Goal: Task Accomplishment & Management: Complete application form

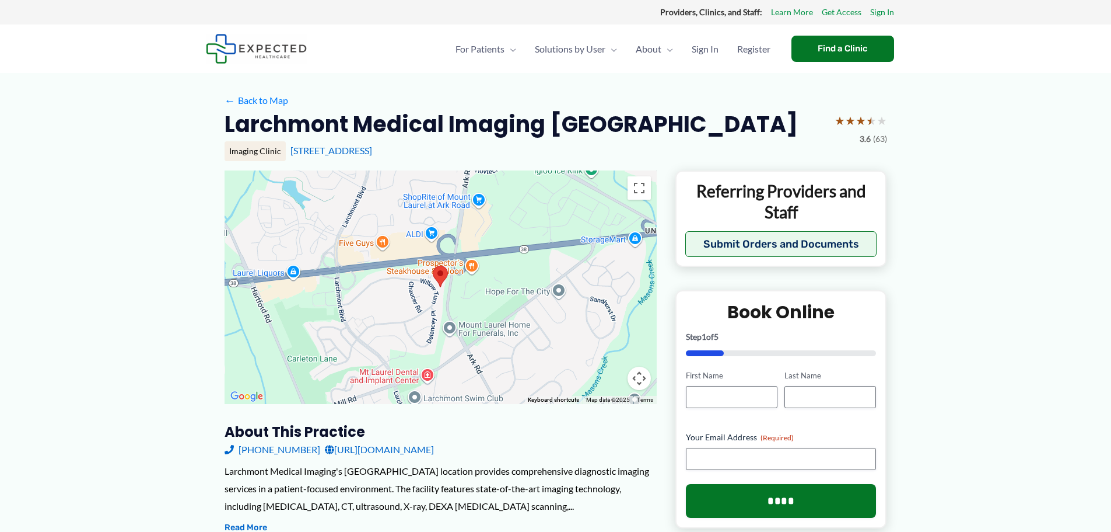
click at [786, 228] on div "Clinics and Businesses Referring Providers and Staff Submit Orders and Documents" at bounding box center [782, 218] width 192 height 77
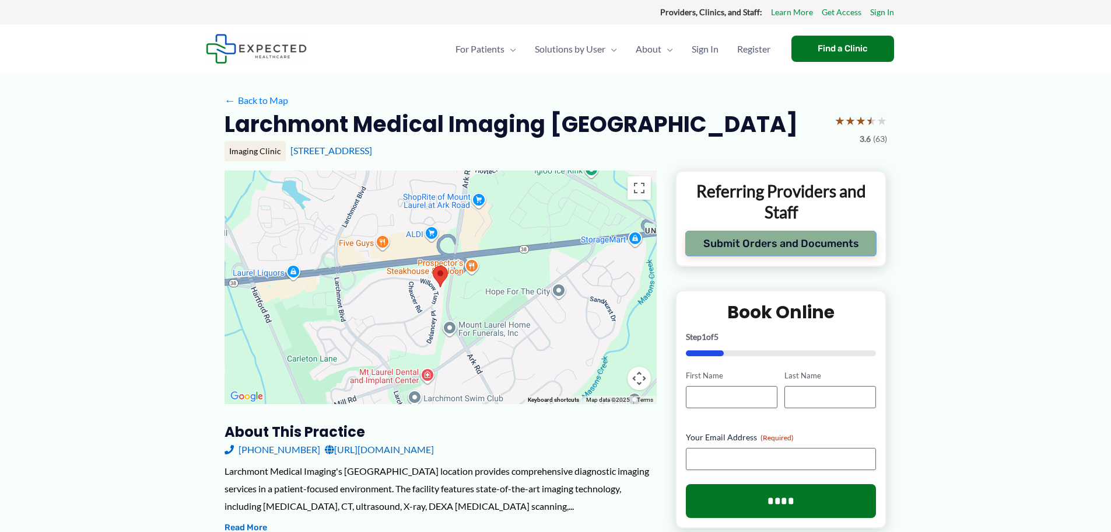
click at [780, 244] on button "Submit Orders and Documents" at bounding box center [782, 243] width 192 height 26
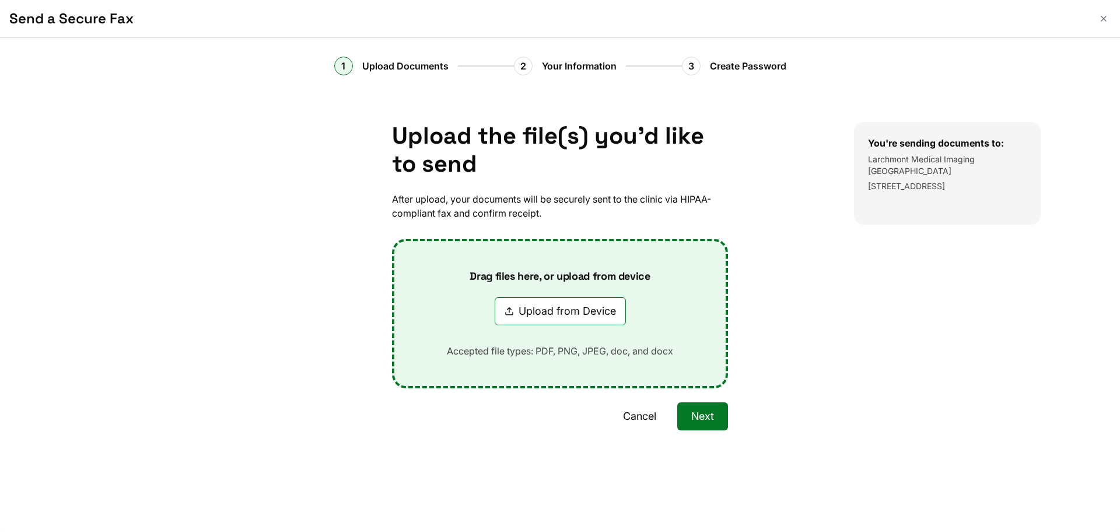
click at [642, 415] on button "Cancel" at bounding box center [639, 416] width 61 height 28
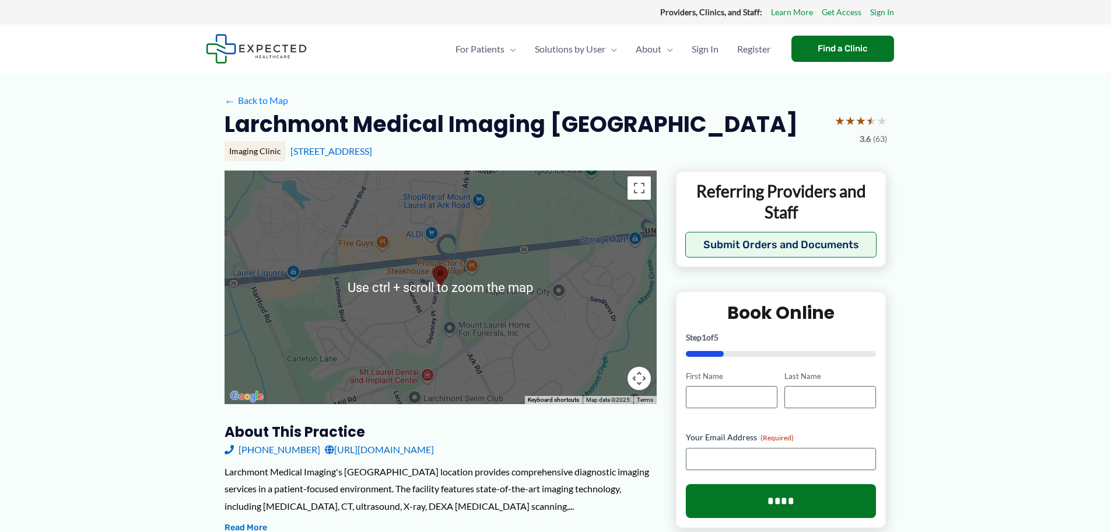
scroll to position [58, 0]
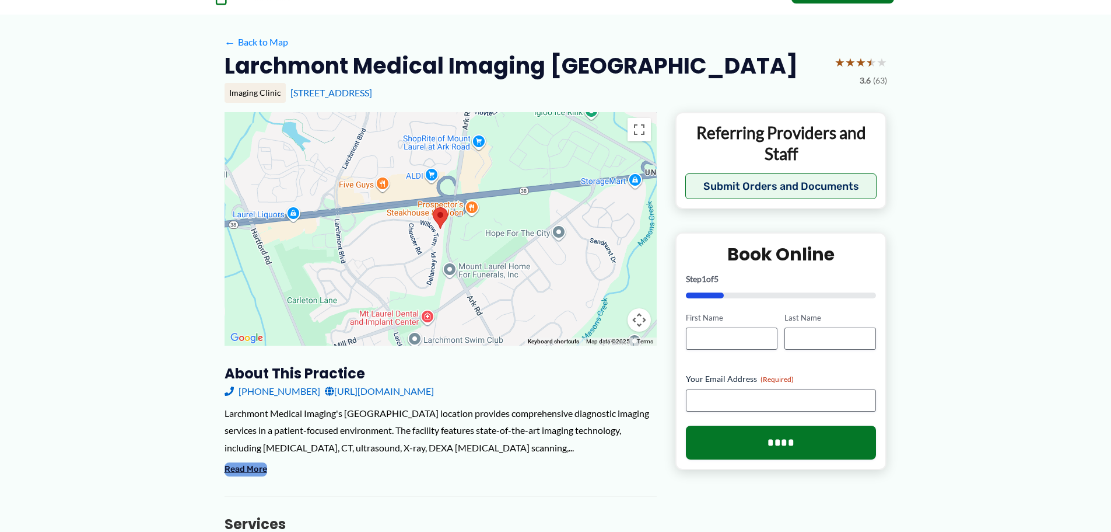
click at [258, 462] on button "Read More" at bounding box center [246, 469] width 43 height 14
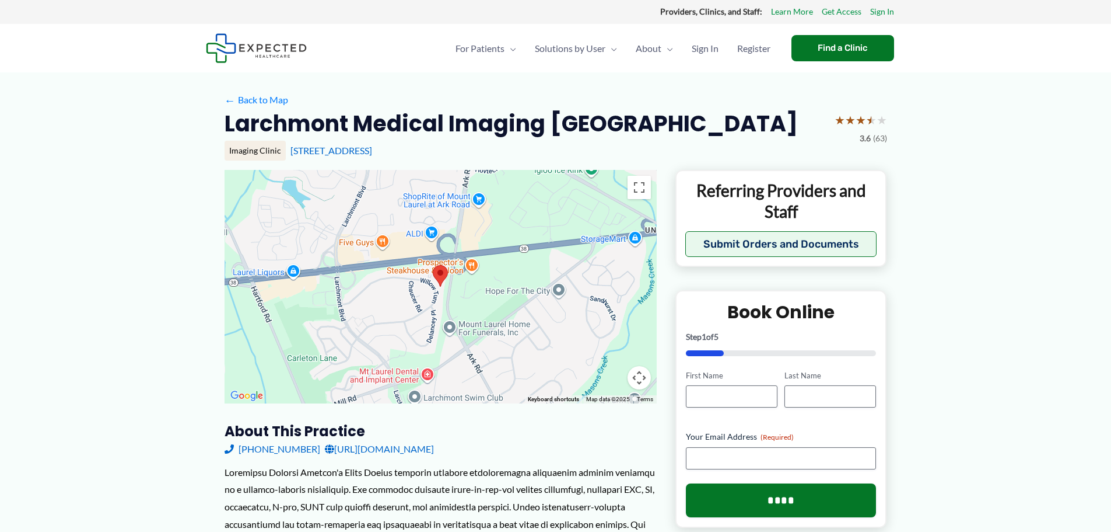
scroll to position [0, 0]
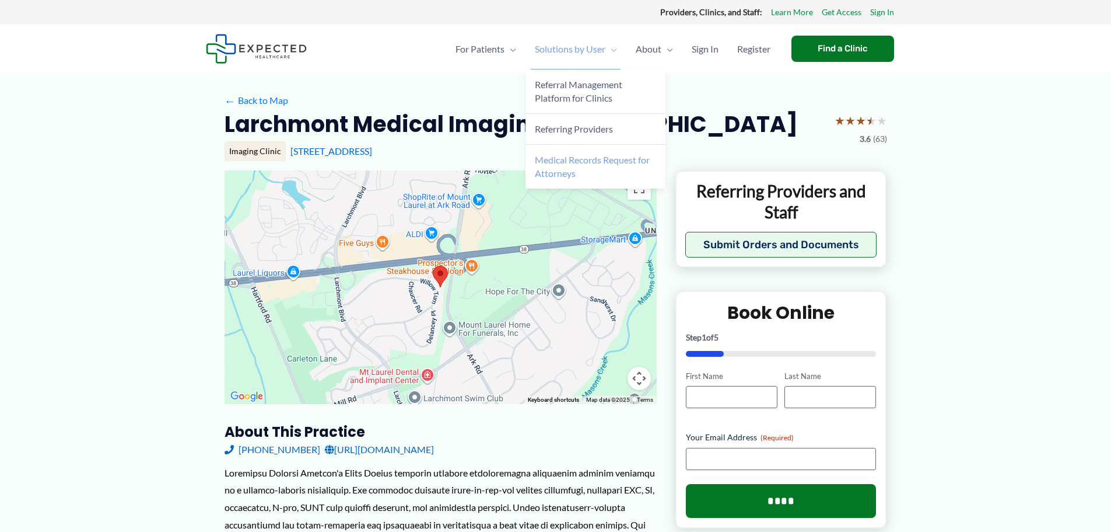
click at [559, 171] on span "Medical Records Request for Attorneys" at bounding box center [592, 166] width 115 height 25
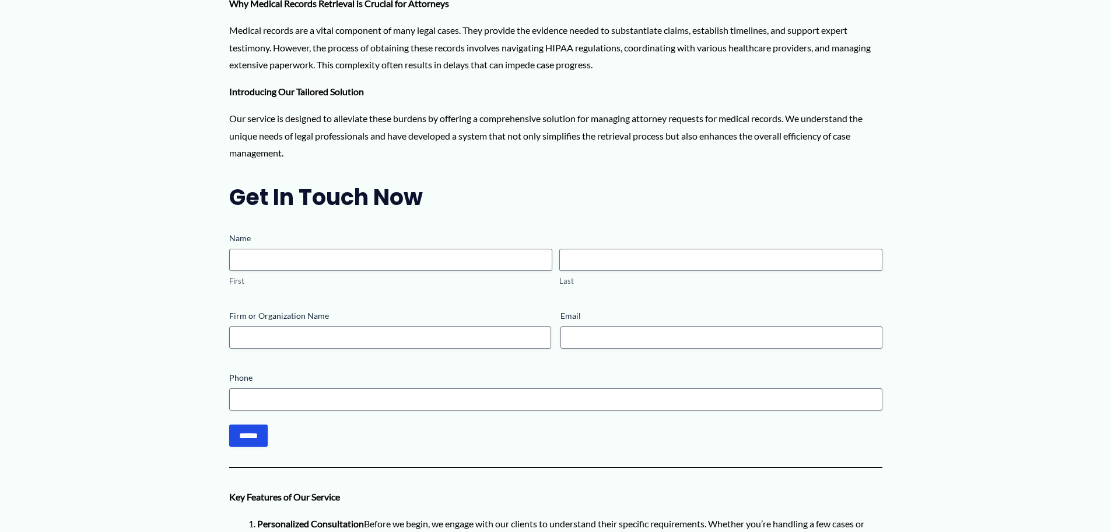
scroll to position [350, 0]
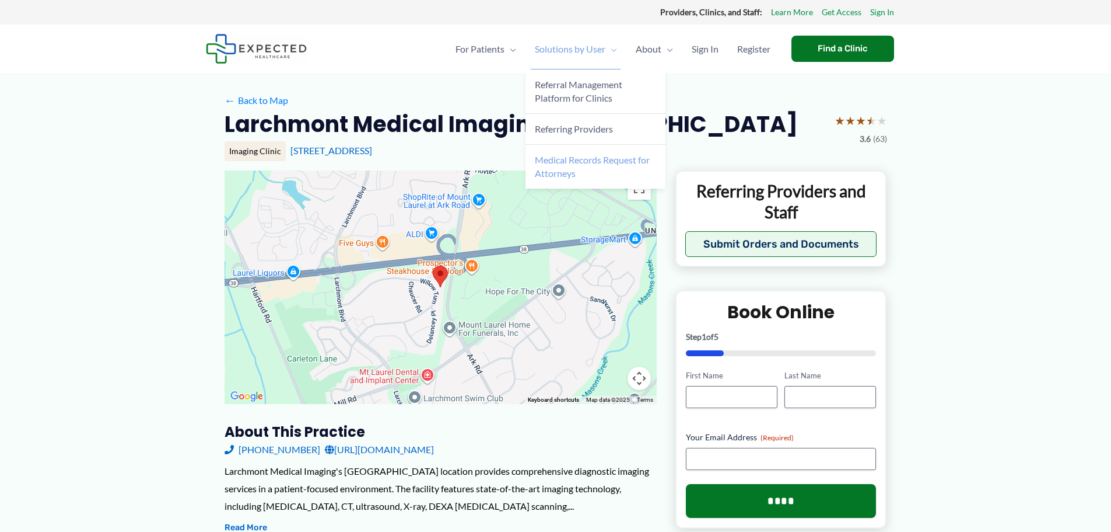
click at [586, 163] on span "Medical Records Request for Attorneys" at bounding box center [592, 166] width 115 height 25
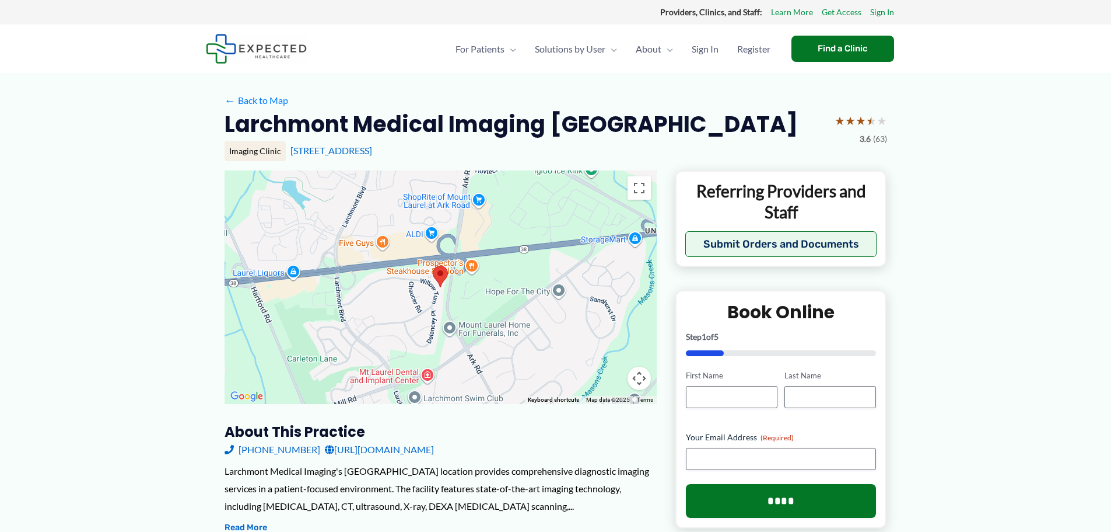
drag, startPoint x: 485, startPoint y: 152, endPoint x: 285, endPoint y: 154, distance: 200.1
click at [285, 154] on div "Imaging Clinic [STREET_ADDRESS]" at bounding box center [556, 151] width 663 height 20
click at [306, 152] on link "[STREET_ADDRESS]" at bounding box center [332, 150] width 82 height 11
click at [342, 108] on div "← Back to Map" at bounding box center [556, 101] width 663 height 18
click at [342, 114] on h2 "Larchmont Medical Imaging [GEOGRAPHIC_DATA]" at bounding box center [512, 124] width 574 height 29
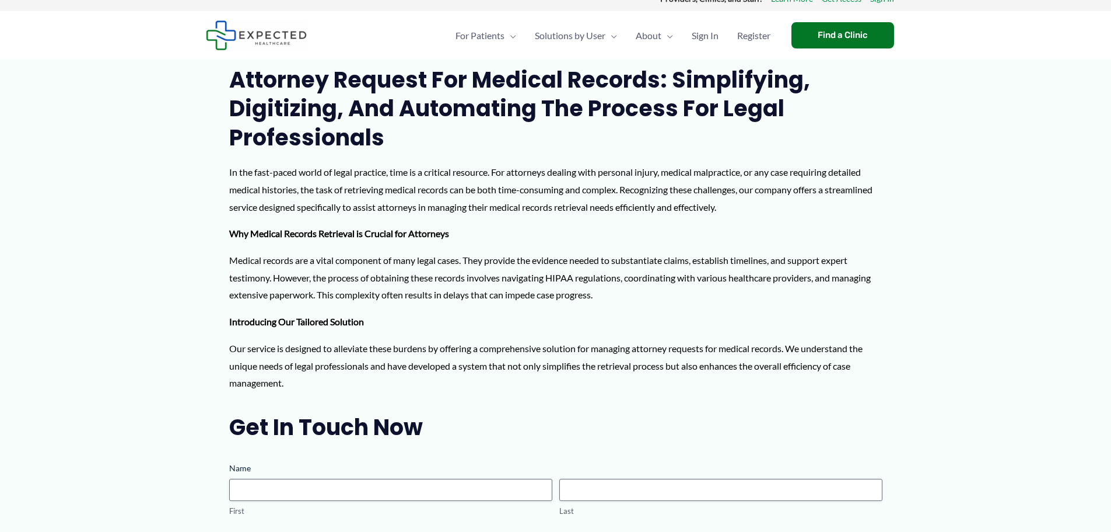
scroll to position [292, 0]
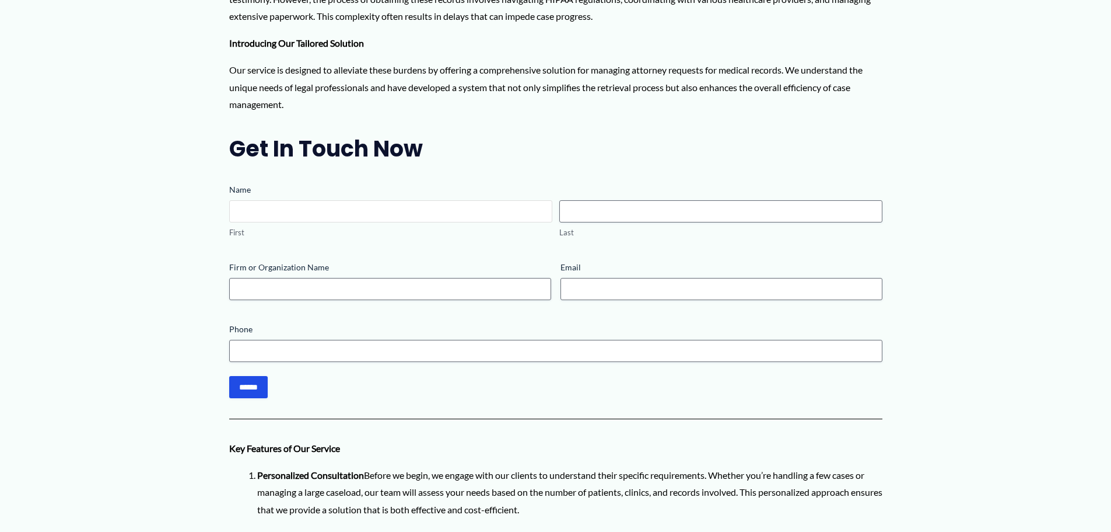
click at [440, 216] on input "First" at bounding box center [390, 211] width 323 height 22
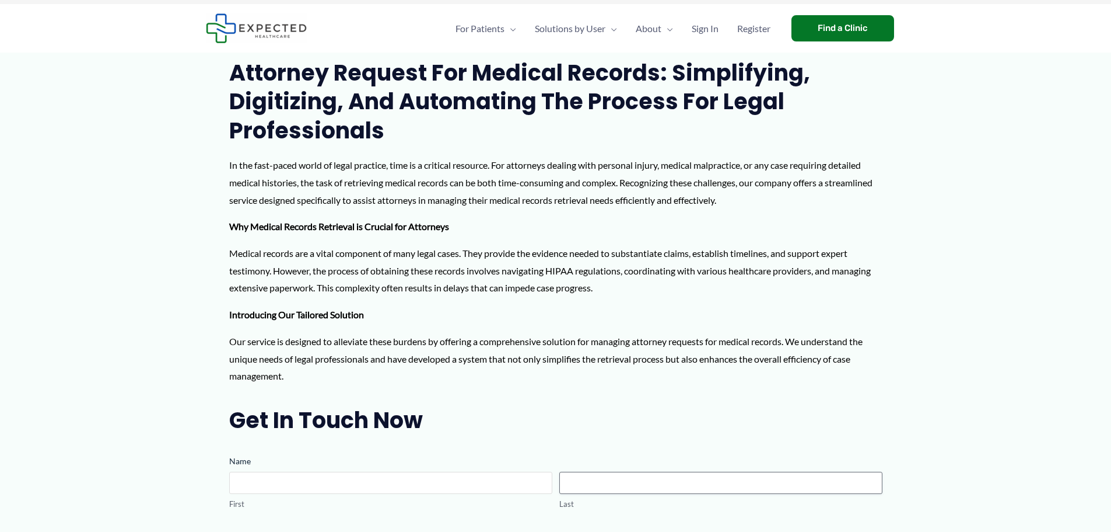
scroll to position [0, 0]
